Goal: Task Accomplishment & Management: Manage account settings

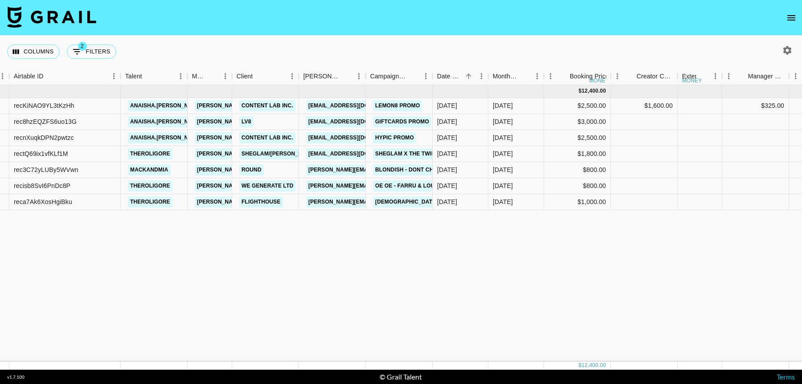
scroll to position [0, 69]
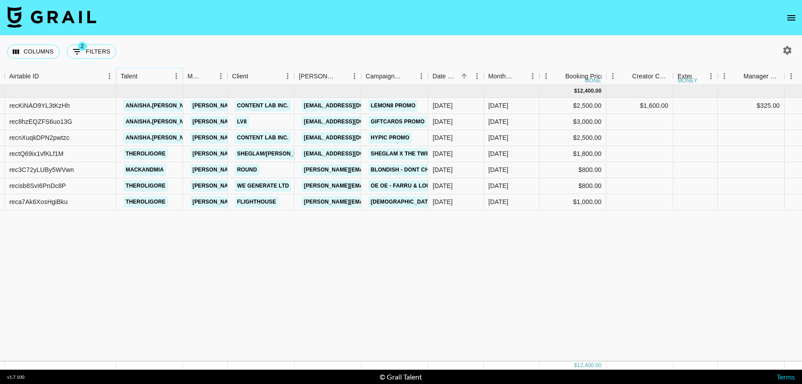
click at [144, 76] on icon "Sort" at bounding box center [143, 76] width 5 height 5
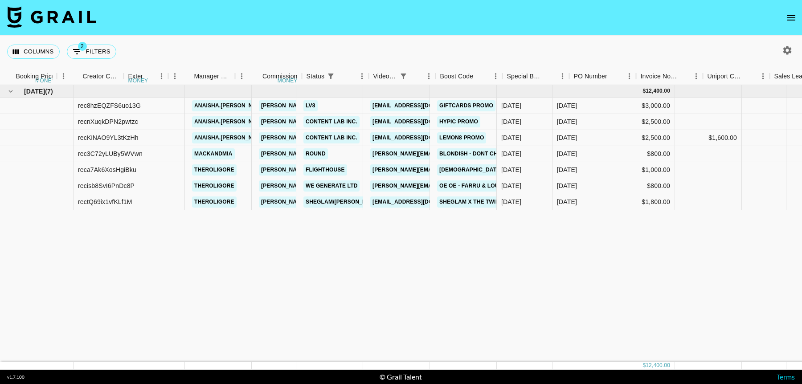
scroll to position [0, 956]
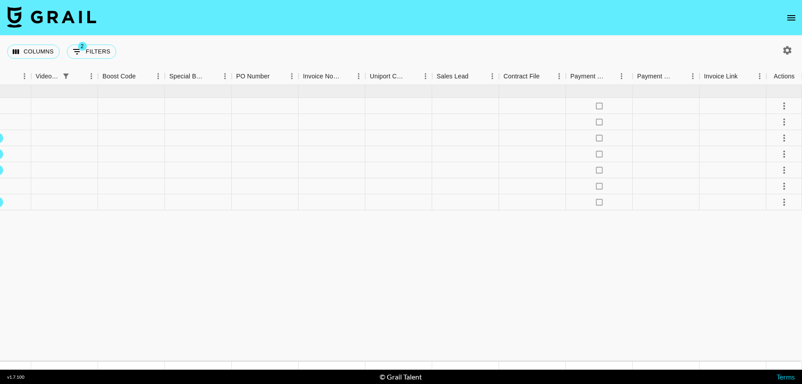
click at [786, 50] on icon "button" at bounding box center [787, 50] width 11 height 11
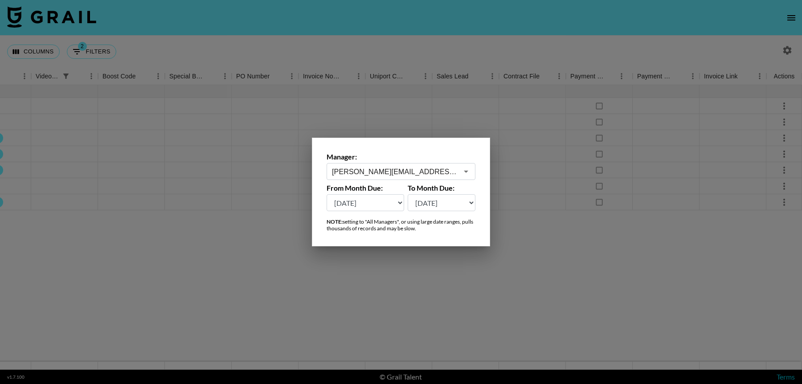
click at [392, 203] on select "[DATE] Aug '[DATE] Jun '[DATE] Apr '[DATE] Feb '[DATE] Dec '[DATE] Oct '[DATE] …" at bounding box center [366, 202] width 78 height 17
select select "[DATE]"
click at [327, 194] on select "[DATE] Aug '[DATE] Jun '[DATE] Apr '[DATE] Feb '[DATE] Dec '[DATE] Oct '[DATE] …" at bounding box center [366, 202] width 78 height 17
click at [507, 322] on div at bounding box center [401, 192] width 802 height 384
click at [524, 312] on div at bounding box center [401, 223] width 802 height 277
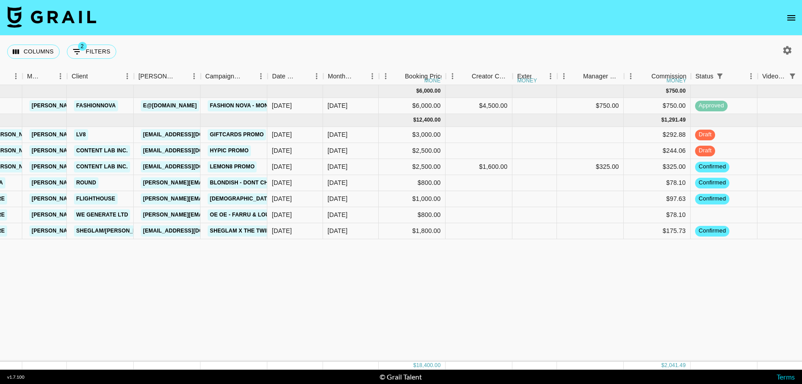
scroll to position [0, 229]
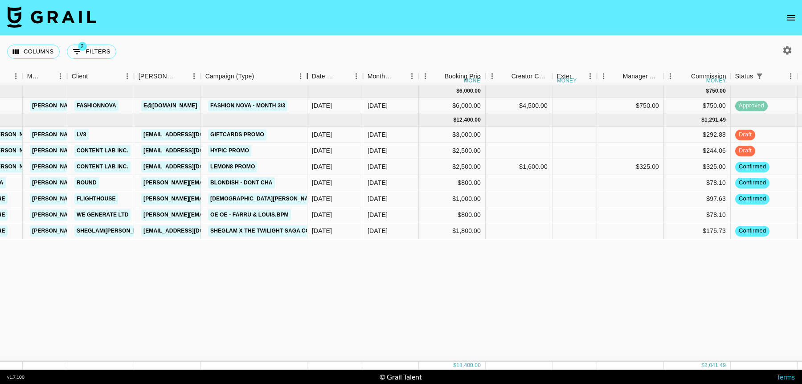
drag, startPoint x: 272, startPoint y: 78, endPoint x: 307, endPoint y: 81, distance: 34.5
click at [307, 81] on div "Campaign (Type)" at bounding box center [307, 76] width 11 height 17
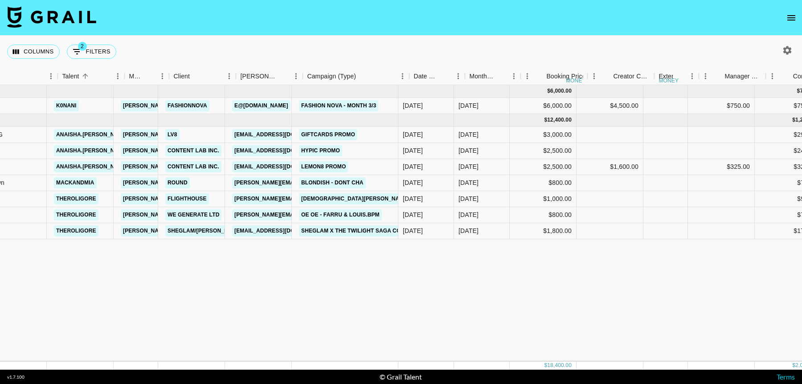
scroll to position [0, 0]
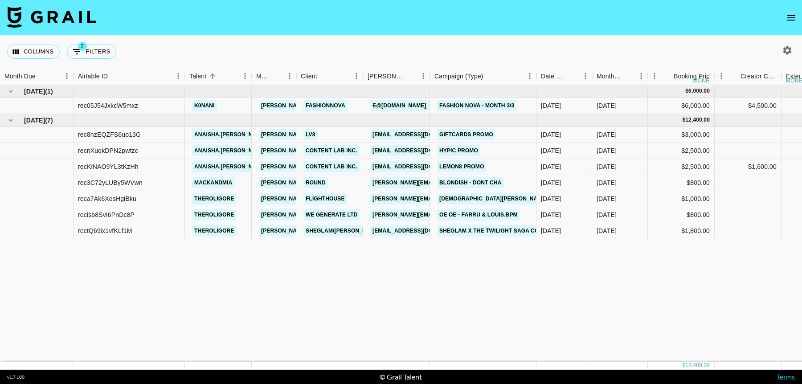
click at [788, 48] on icon "button" at bounding box center [788, 50] width 8 height 8
select select "[DATE]"
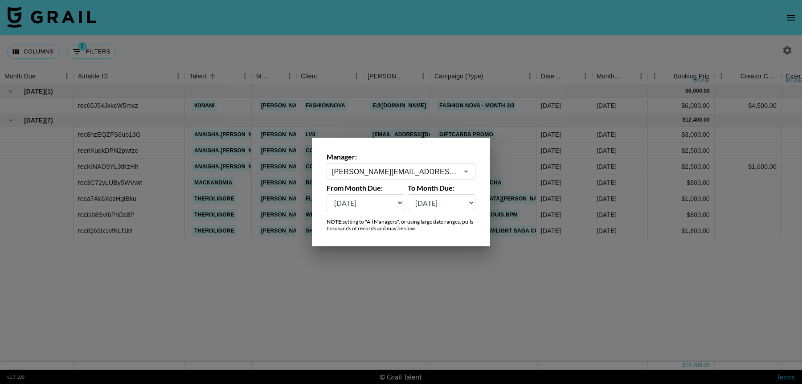
click at [374, 203] on select "[DATE] Aug '[DATE] Jun '[DATE] Apr '[DATE] Feb '[DATE] Dec '[DATE] Oct '[DATE] …" at bounding box center [366, 202] width 78 height 17
click at [327, 194] on select "[DATE] Aug '[DATE] Jun '[DATE] Apr '[DATE] Feb '[DATE] Dec '[DATE] Oct '[DATE] …" at bounding box center [366, 202] width 78 height 17
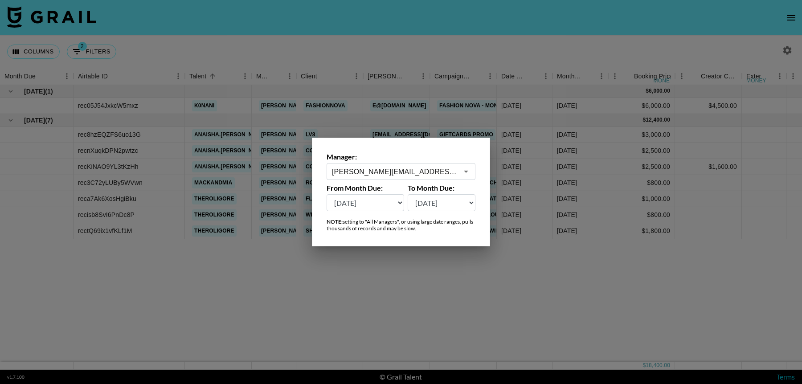
click at [444, 306] on div at bounding box center [401, 192] width 802 height 384
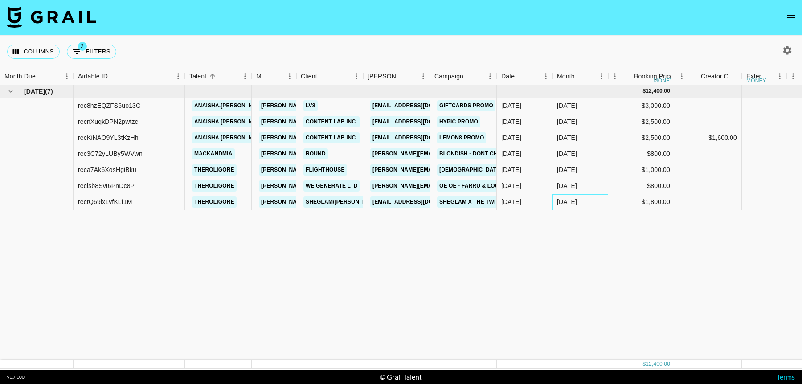
click at [560, 205] on div "[DATE]" at bounding box center [567, 201] width 20 height 9
click at [447, 103] on link "Giftcards Promo" at bounding box center [466, 105] width 58 height 11
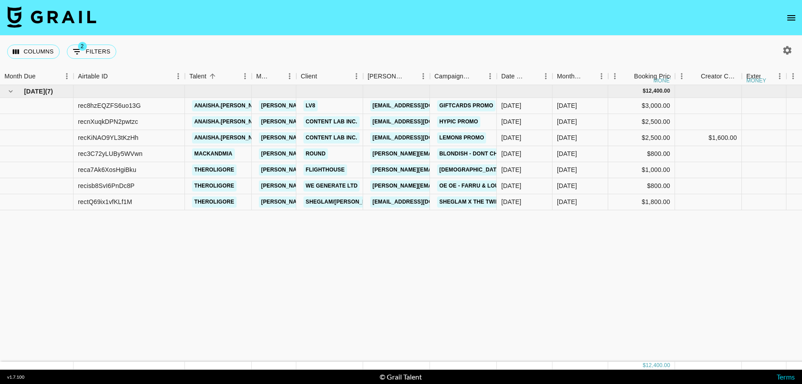
click at [789, 16] on icon "open drawer" at bounding box center [791, 17] width 11 height 11
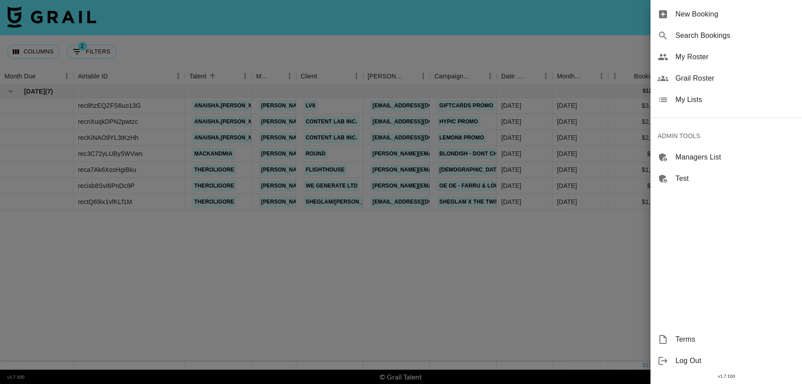
click at [677, 101] on span "My Lists" at bounding box center [735, 99] width 119 height 11
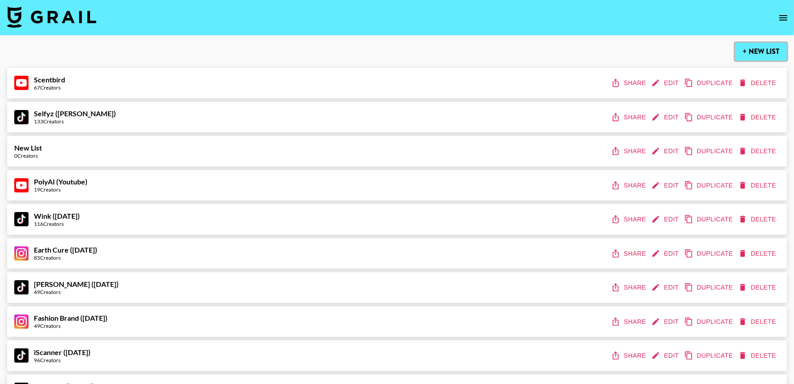
click at [766, 54] on button "+ New List" at bounding box center [761, 52] width 52 height 18
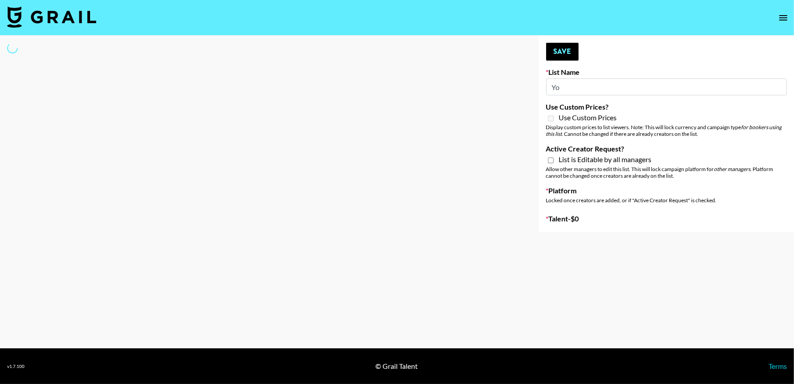
type input "Yoo"
select select "Song"
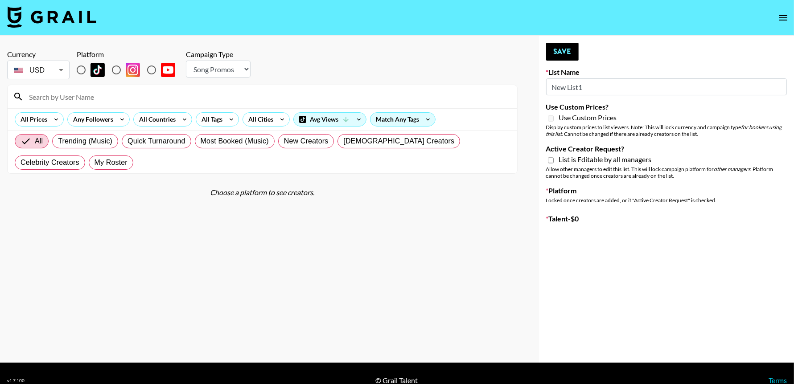
type input "New List18"
radio input "true"
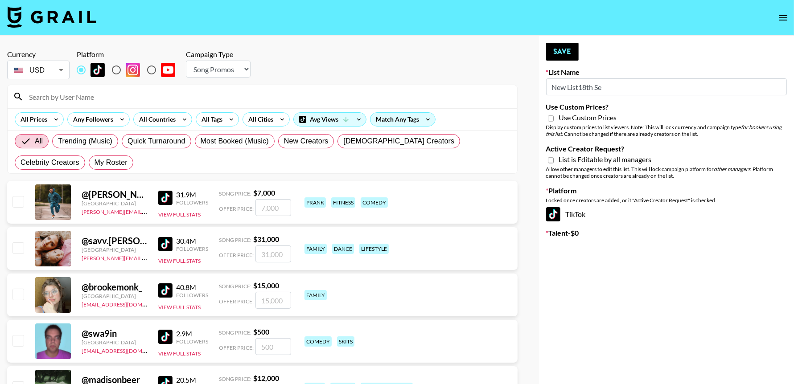
click at [626, 85] on input "New List18th Se" at bounding box center [666, 86] width 241 height 17
type input "Yoose (18th Sept)"
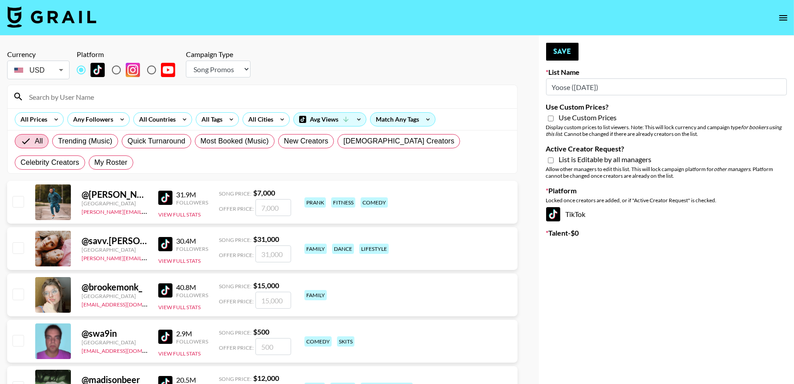
click at [213, 73] on select "Choose Type... Song Promos Brand Promos" at bounding box center [218, 69] width 65 height 17
select select "Brand"
click at [186, 61] on select "Choose Type... Song Promos Brand Promos" at bounding box center [218, 69] width 65 height 17
click at [552, 121] on input "Use Custom Prices?" at bounding box center [551, 119] width 6 height 8
checkbox input "true"
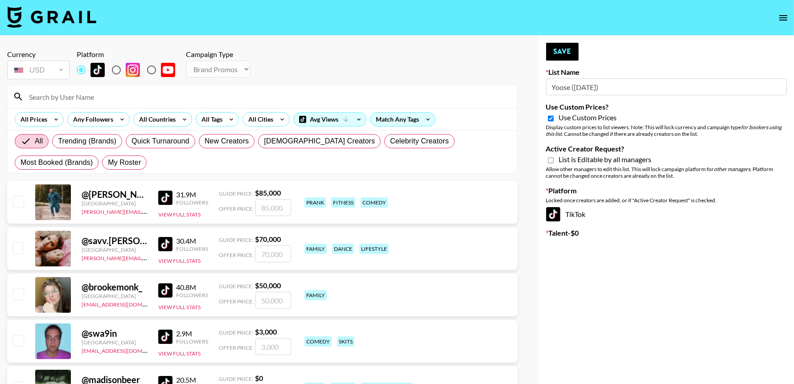
click at [546, 165] on div "List is Editable by all managers" at bounding box center [666, 160] width 241 height 11
click at [548, 161] on input "Active Creator Request?" at bounding box center [551, 160] width 6 height 8
checkbox input "true"
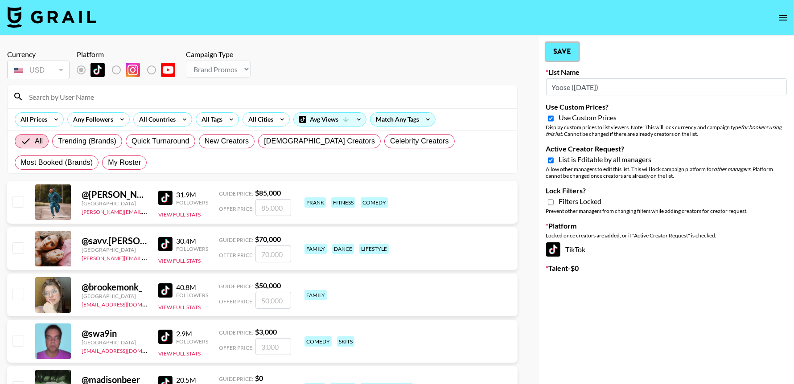
click at [566, 43] on button "Save" at bounding box center [562, 52] width 33 height 18
